Goal: Task Accomplishment & Management: Complete application form

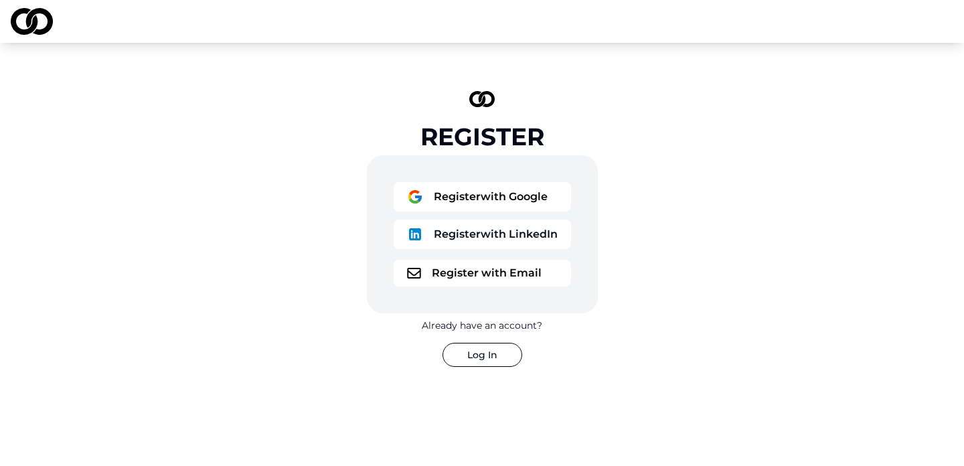
click at [477, 278] on button "Register with Email" at bounding box center [481, 273] width 177 height 27
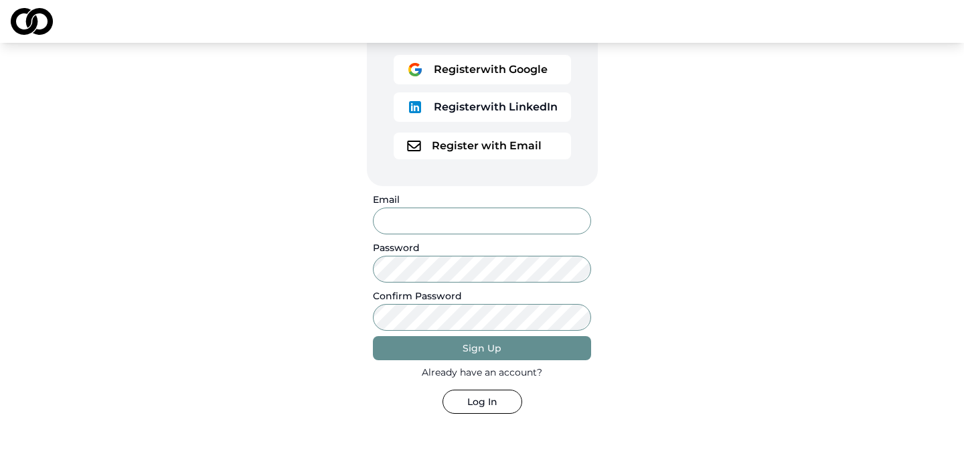
scroll to position [131, 0]
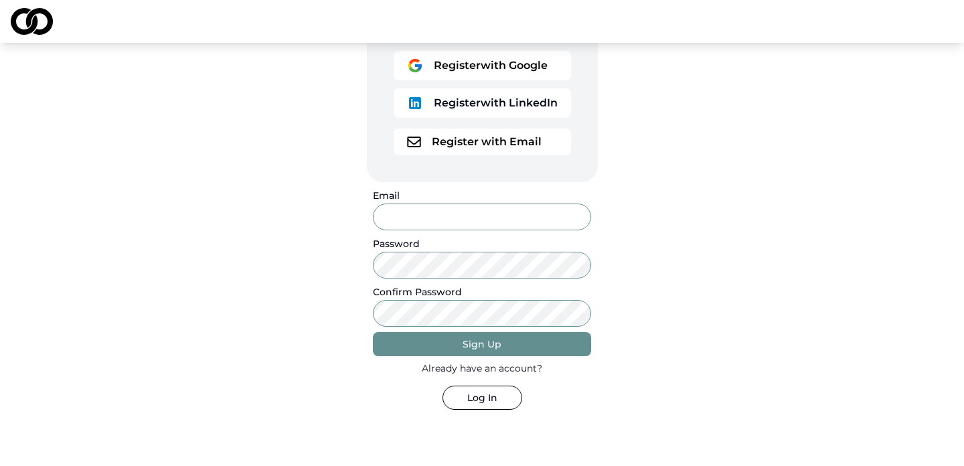
click at [454, 213] on input "Email" at bounding box center [481, 216] width 217 height 27
type input "**********"
click at [471, 344] on div "Sign Up" at bounding box center [481, 343] width 39 height 13
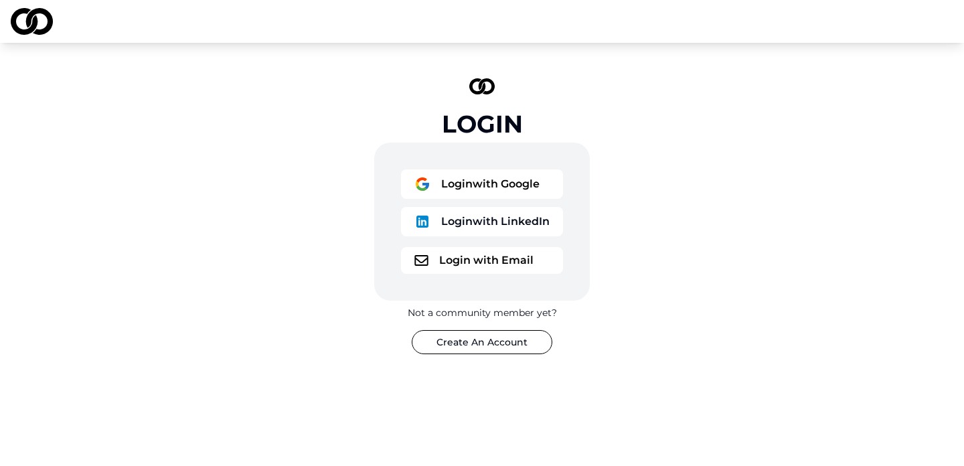
scroll to position [0, 0]
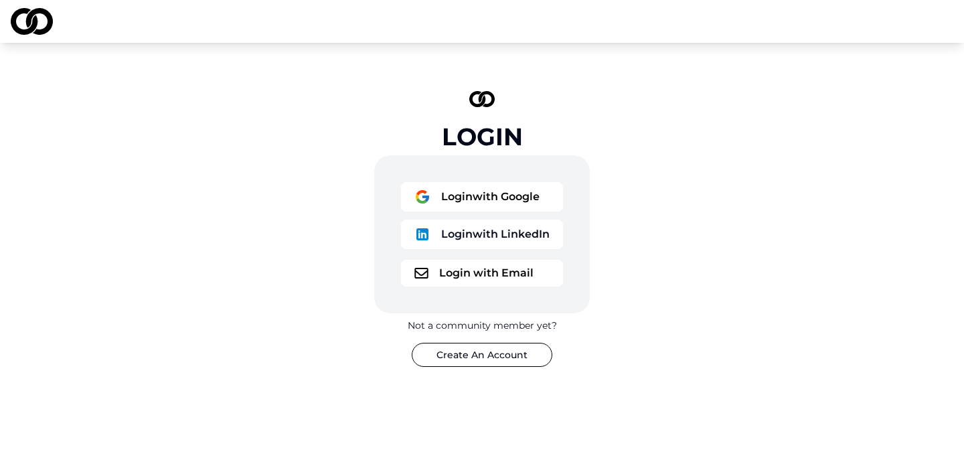
click at [470, 278] on button "Login with Email" at bounding box center [482, 273] width 162 height 27
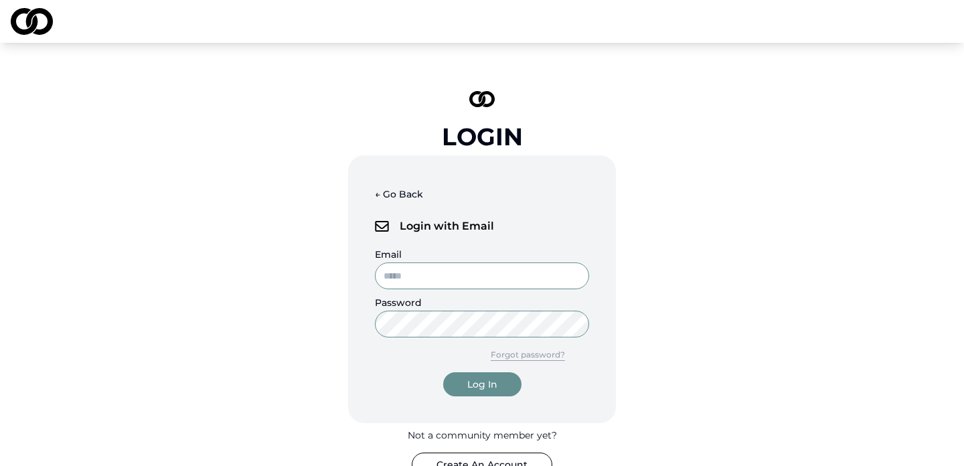
click at [446, 278] on input "Email" at bounding box center [482, 275] width 214 height 27
type input "**********"
click at [472, 377] on div "Log In" at bounding box center [482, 383] width 30 height 13
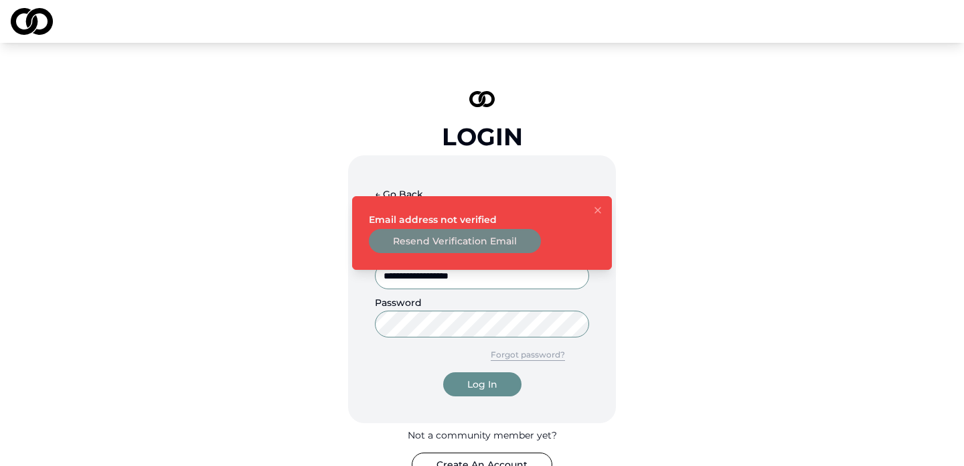
click at [482, 245] on button "Resend Verification Email" at bounding box center [455, 241] width 172 height 24
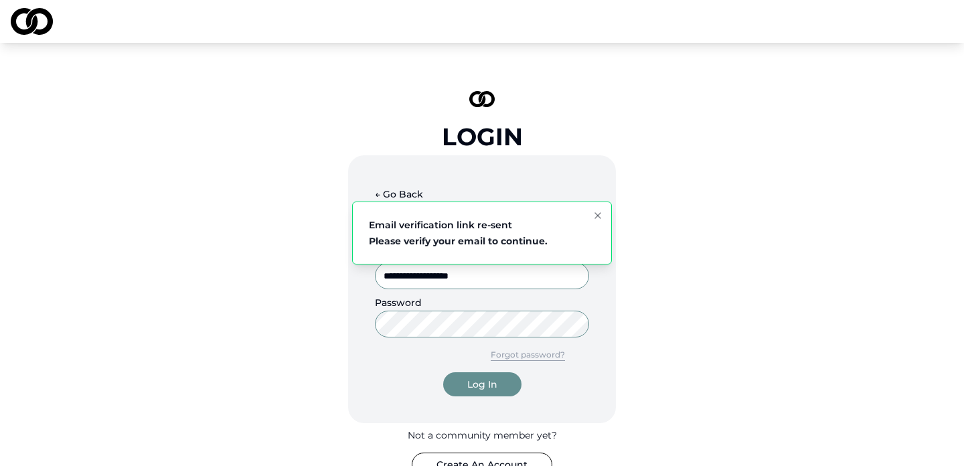
click at [600, 217] on icon "Notifications (F8)" at bounding box center [597, 215] width 5 height 5
